Goal: Use online tool/utility: Utilize a website feature to perform a specific function

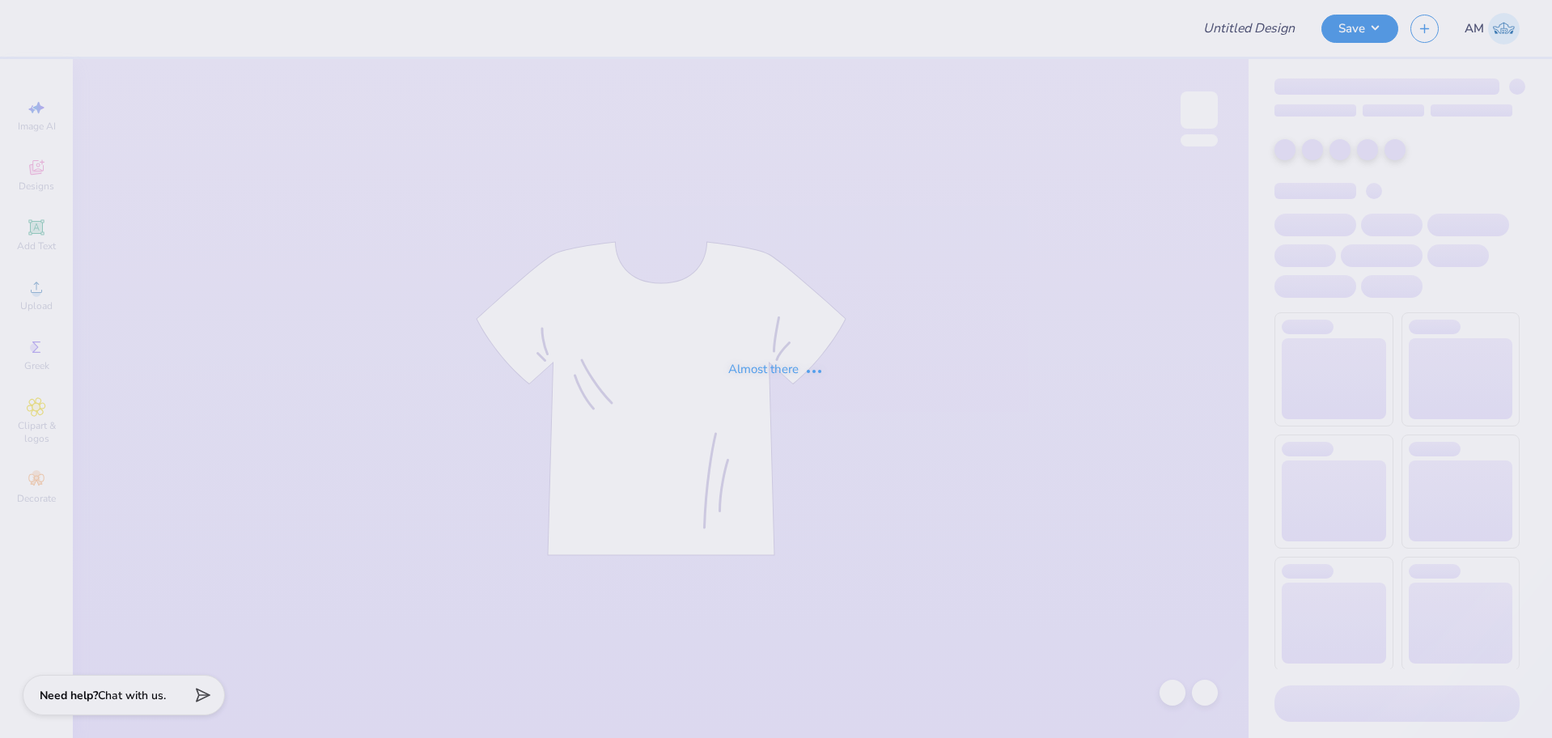
type input "Pike Rush Shirts 2025"
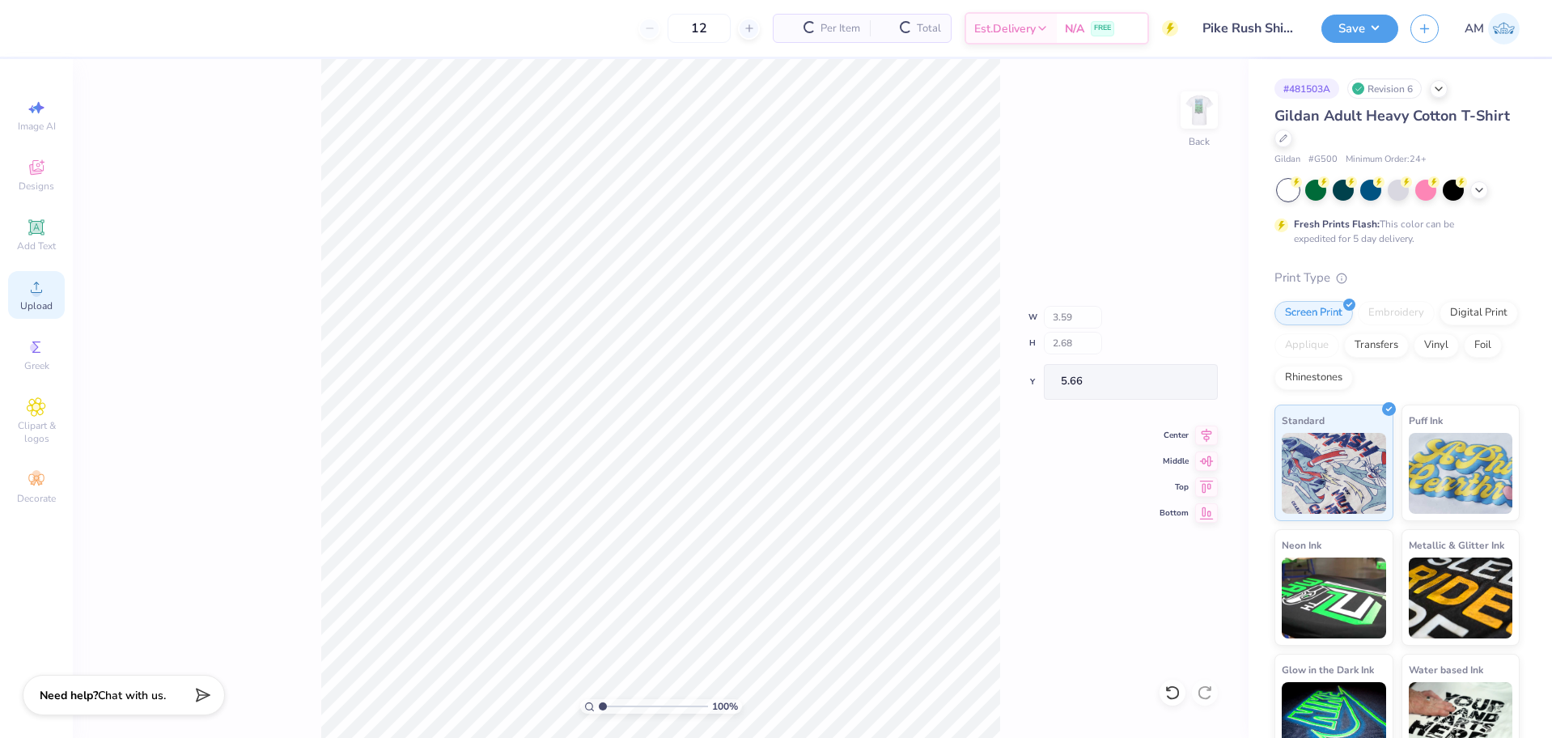
click at [49, 295] on div "Upload" at bounding box center [36, 295] width 57 height 48
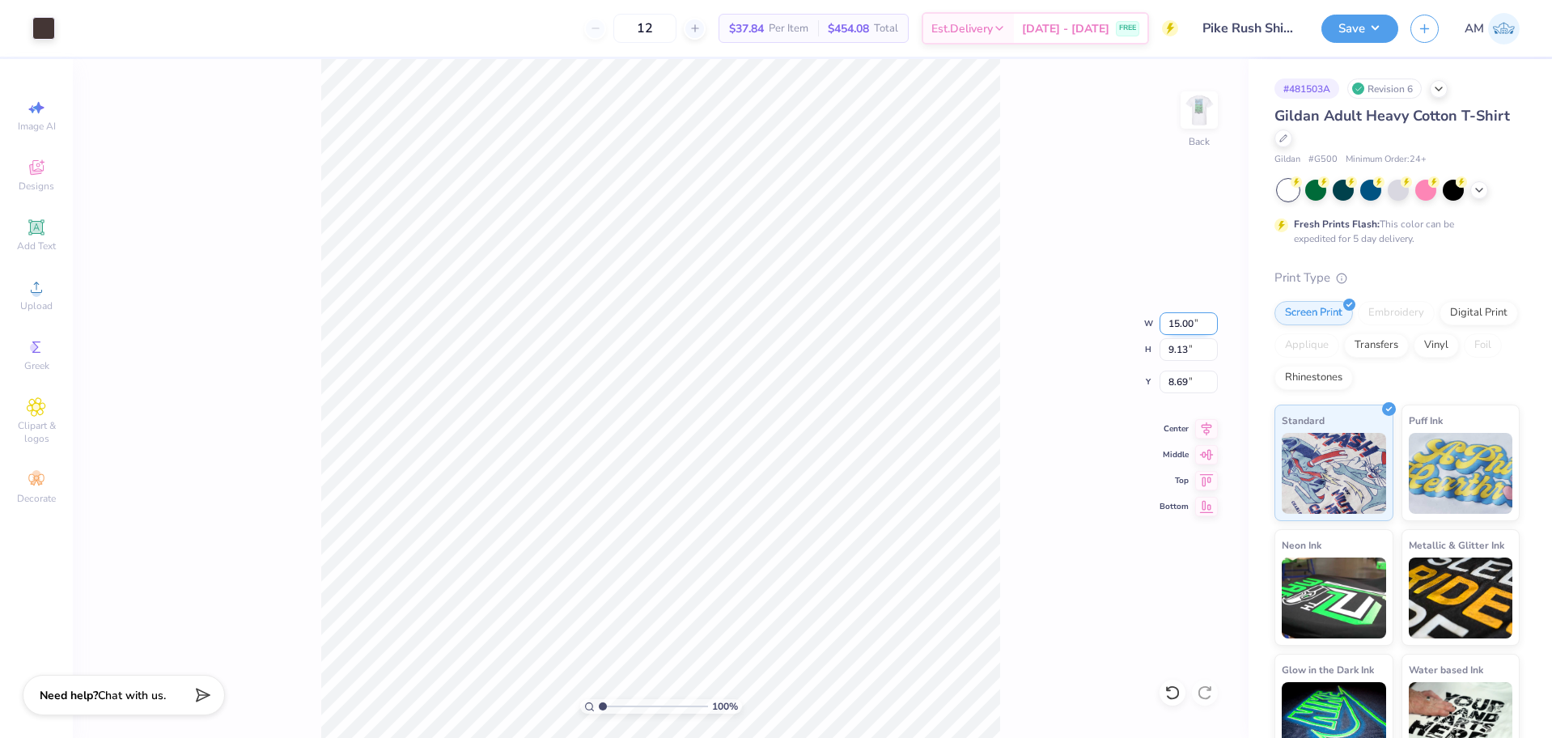
click at [1190, 322] on input "15.00" at bounding box center [1189, 323] width 58 height 23
type input "3.50"
type input "2.13"
click at [1174, 383] on input "12.18" at bounding box center [1189, 382] width 58 height 23
type input "3.00"
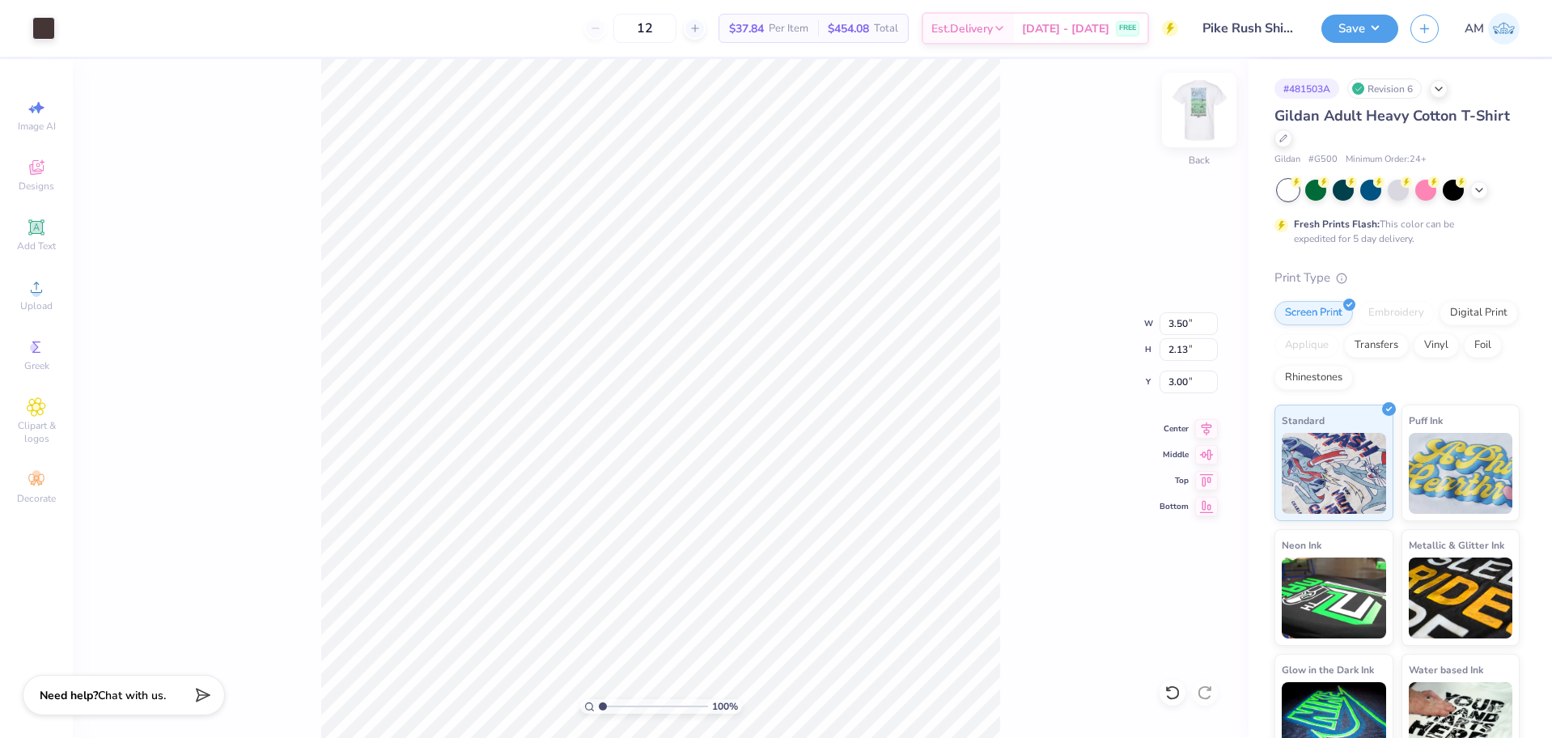
click at [1195, 105] on img at bounding box center [1199, 110] width 65 height 65
click at [31, 295] on icon at bounding box center [36, 287] width 19 height 19
click at [1179, 384] on input "5.25" at bounding box center [1189, 382] width 58 height 23
click at [1178, 354] on input "18.00" at bounding box center [1189, 349] width 58 height 23
type input "15"
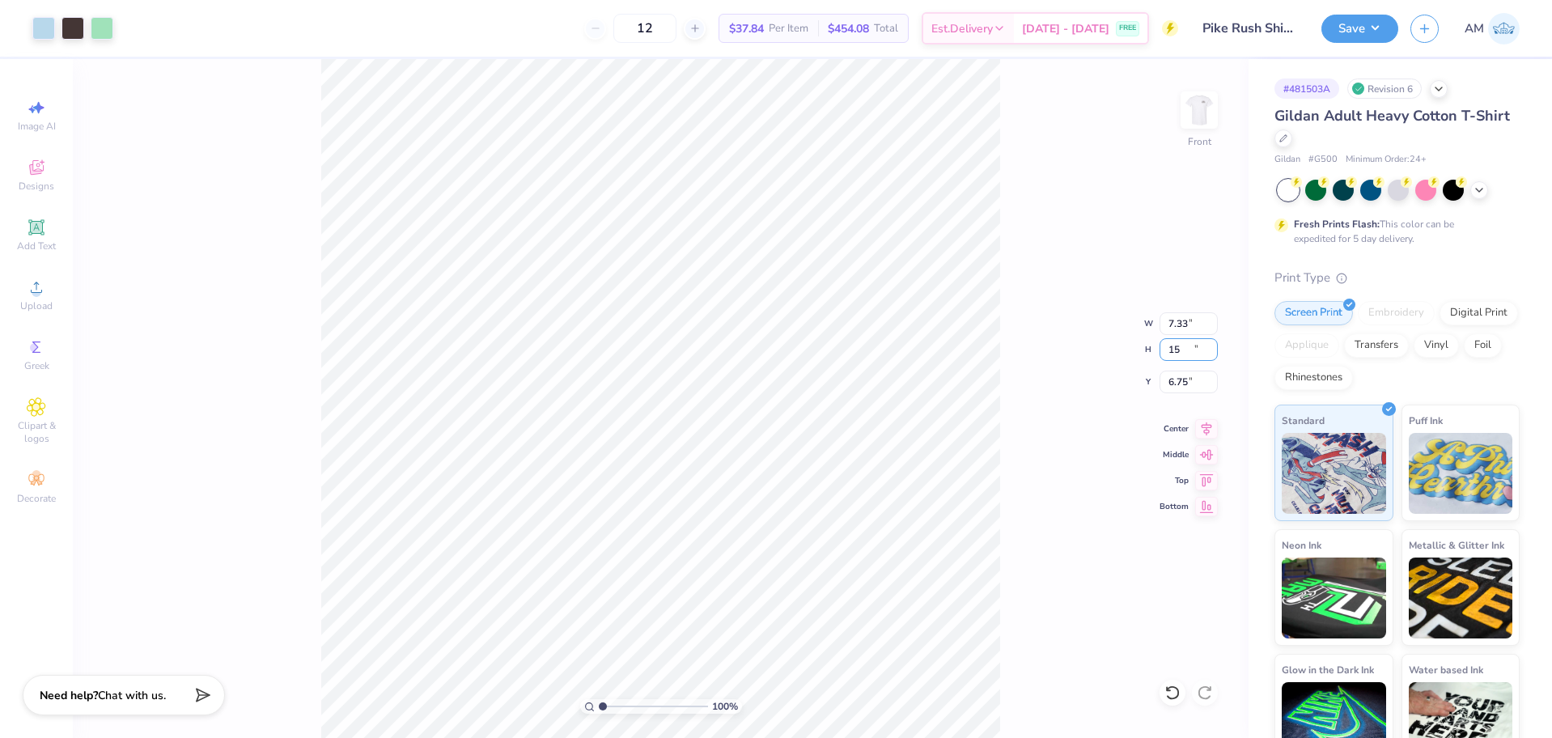
type input "7.33"
type input "15.00"
click at [1181, 378] on input "6.75" at bounding box center [1189, 382] width 58 height 23
type input "3.00"
click at [1206, 431] on icon at bounding box center [1207, 427] width 11 height 14
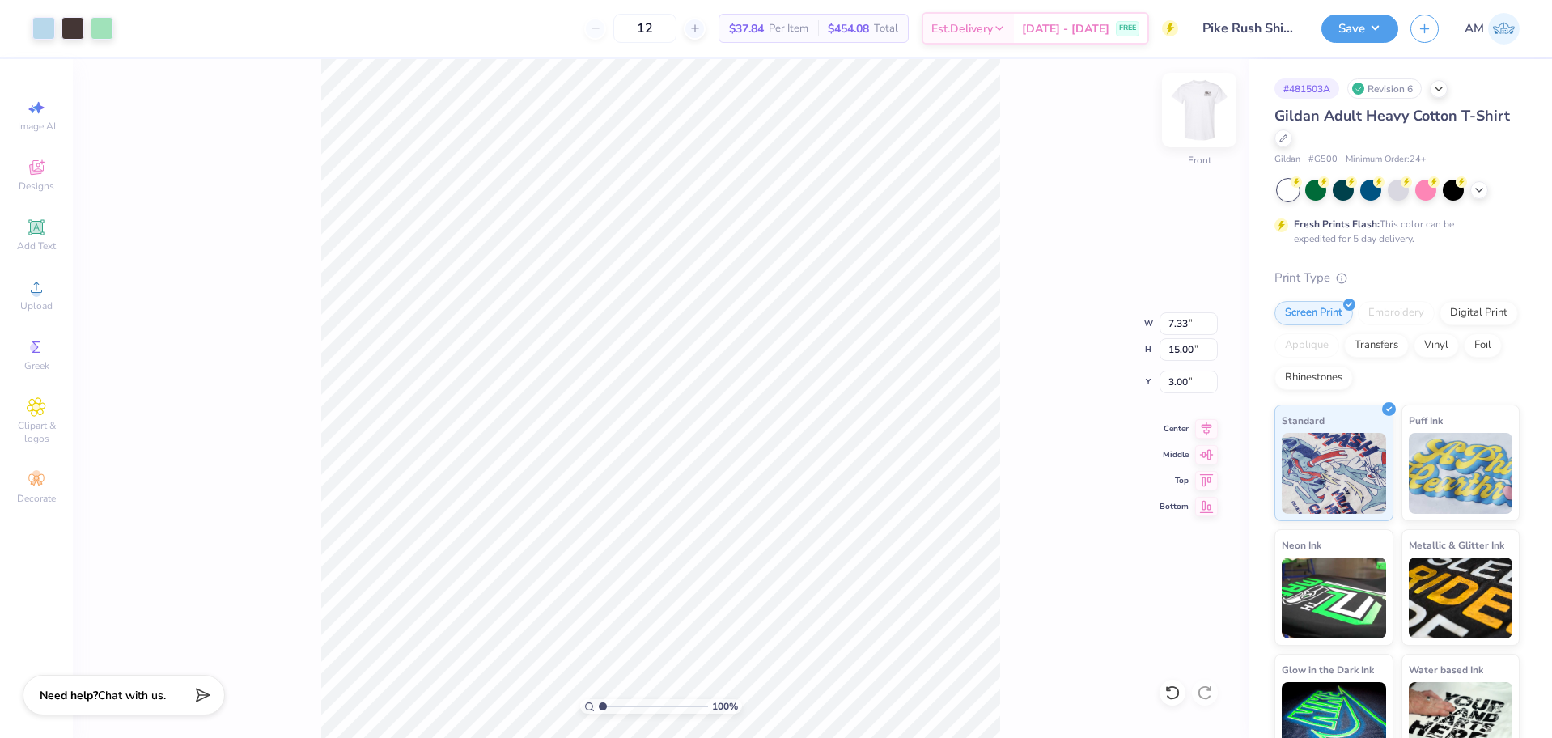
click at [1207, 105] on img at bounding box center [1199, 110] width 65 height 65
click at [1192, 113] on img at bounding box center [1199, 110] width 65 height 65
